Goal: Information Seeking & Learning: Find specific page/section

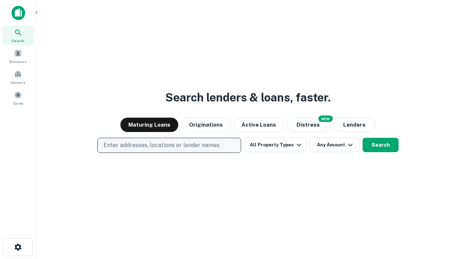
click at [169, 145] on p "Enter addresses, locations or lender names" at bounding box center [161, 145] width 116 height 9
type input "**********"
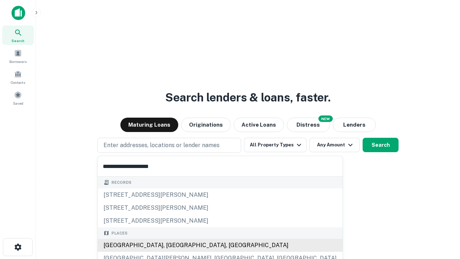
click at [172, 245] on div "Santa Monica, CA, USA" at bounding box center [220, 245] width 245 height 13
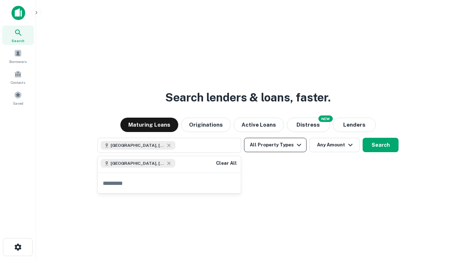
click at [275, 145] on button "All Property Types" at bounding box center [275, 145] width 63 height 14
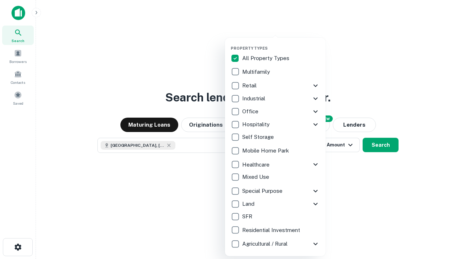
click at [281, 43] on button "button" at bounding box center [281, 43] width 101 height 0
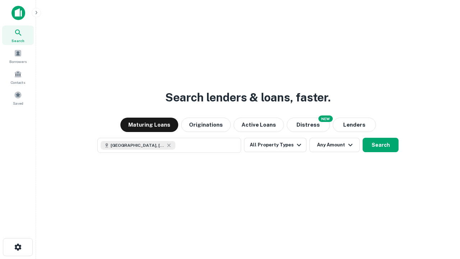
scroll to position [11, 0]
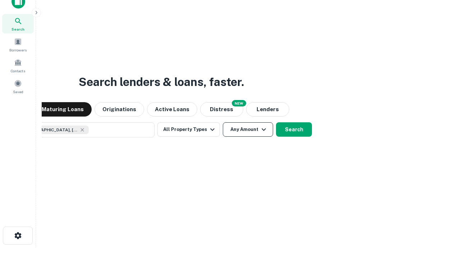
click at [223, 122] on button "Any Amount" at bounding box center [248, 129] width 50 height 14
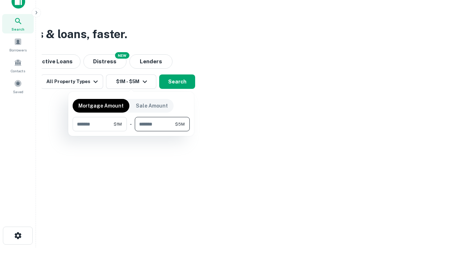
type input "*******"
click at [131, 131] on button "button" at bounding box center [131, 131] width 117 height 0
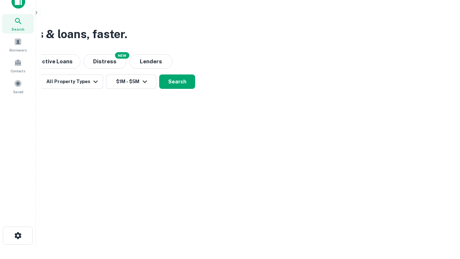
scroll to position [11, 0]
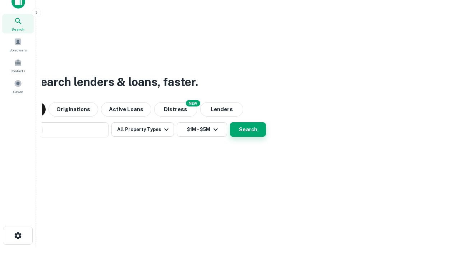
click at [230, 122] on button "Search" at bounding box center [248, 129] width 36 height 14
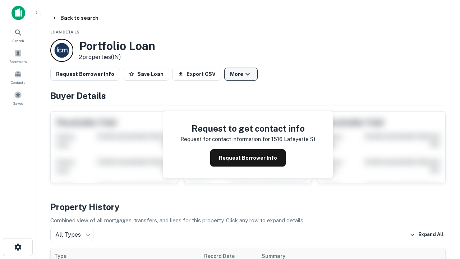
click at [241, 74] on button "More" at bounding box center [240, 74] width 33 height 13
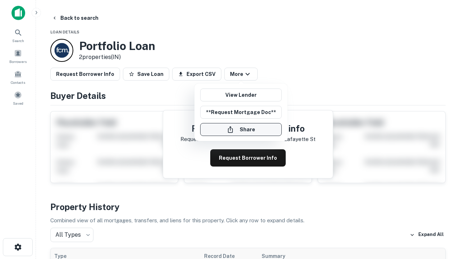
click at [241, 129] on button "Share" at bounding box center [241, 129] width 82 height 13
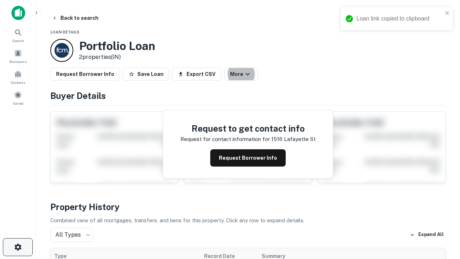
click at [18, 247] on icon "button" at bounding box center [18, 247] width 9 height 9
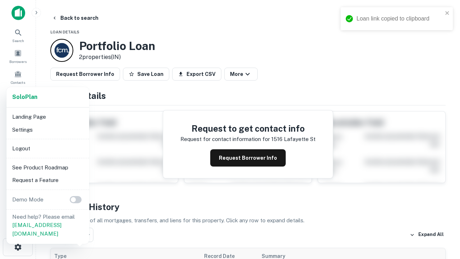
click at [47, 148] on li "Logout" at bounding box center [47, 148] width 77 height 13
